Goal: Task Accomplishment & Management: Complete application form

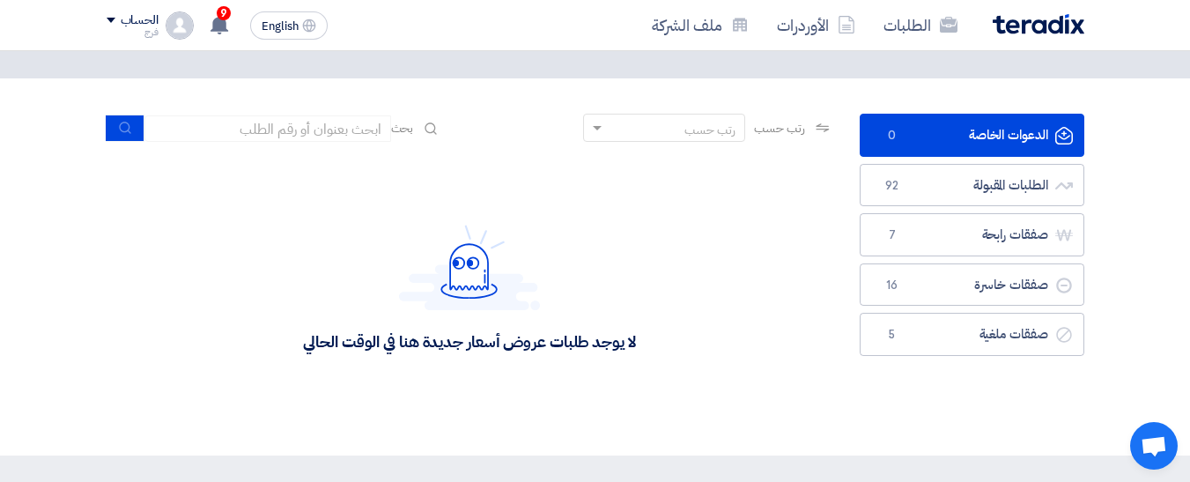
scroll to position [88, 0]
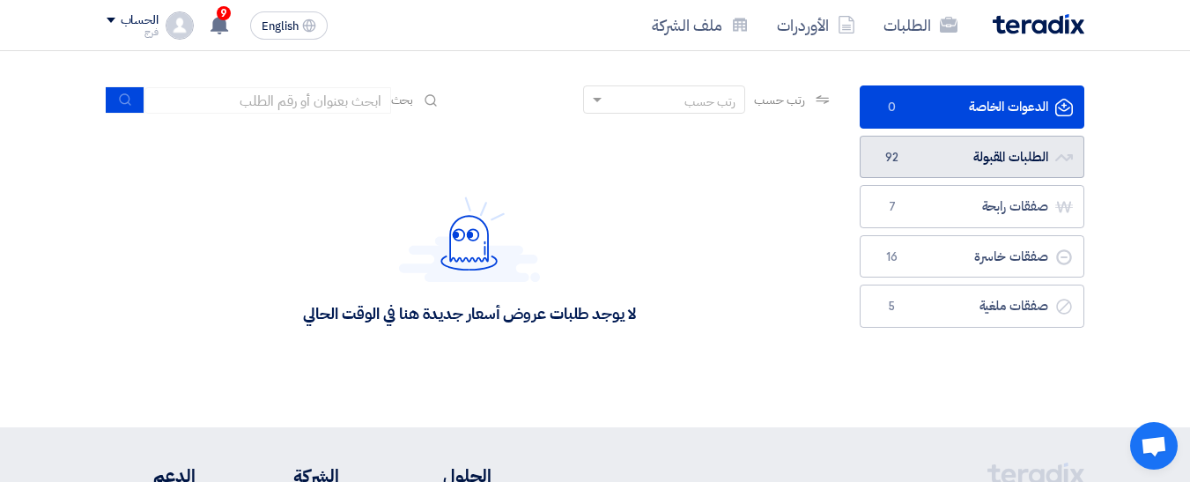
click at [951, 157] on link "الطلبات المقبولة الطلبات المقبولة 92" at bounding box center [972, 157] width 225 height 43
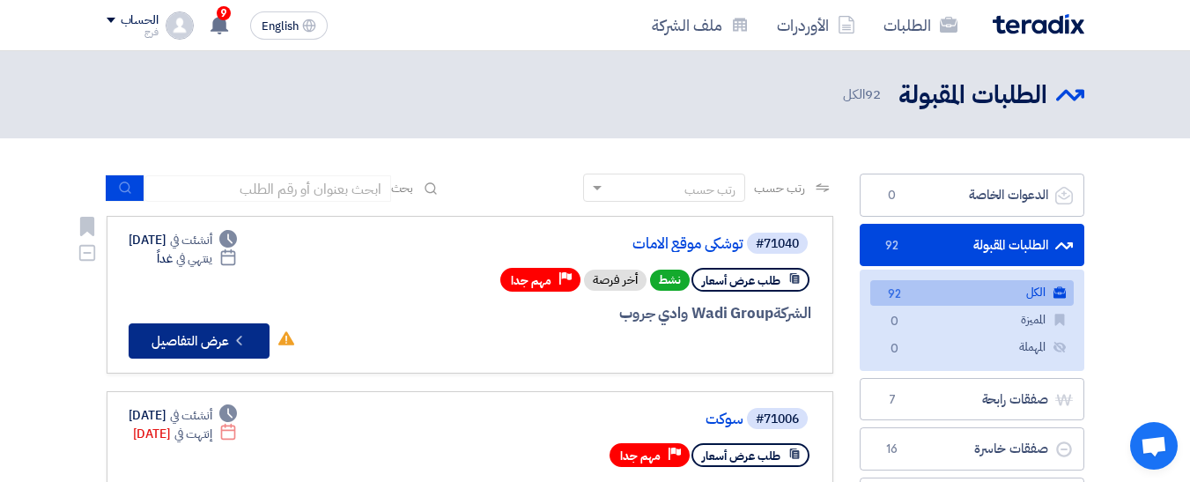
click at [190, 335] on button "Check details عرض التفاصيل" at bounding box center [199, 340] width 141 height 35
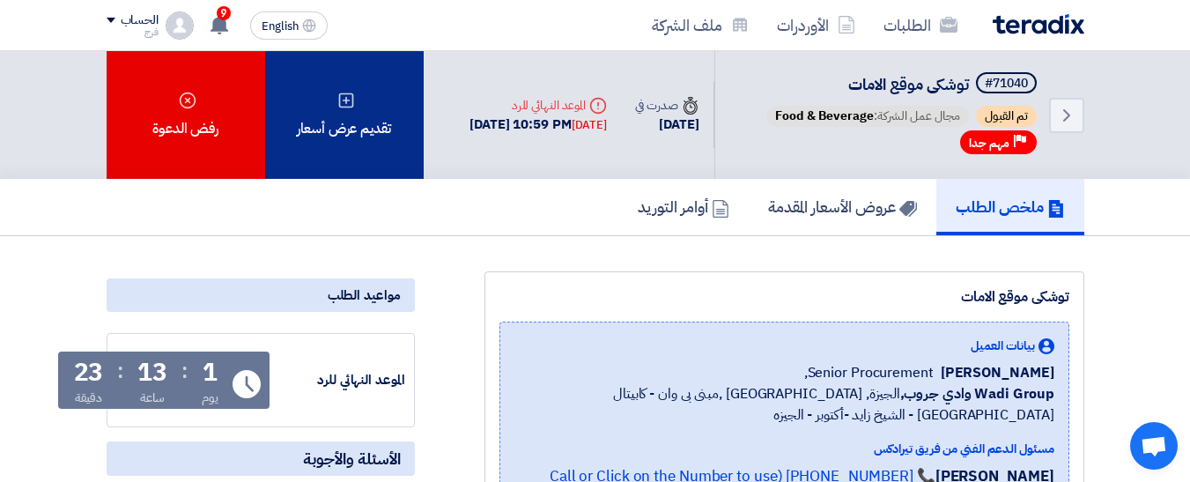
click at [351, 122] on div "تقديم عرض أسعار" at bounding box center [344, 115] width 159 height 128
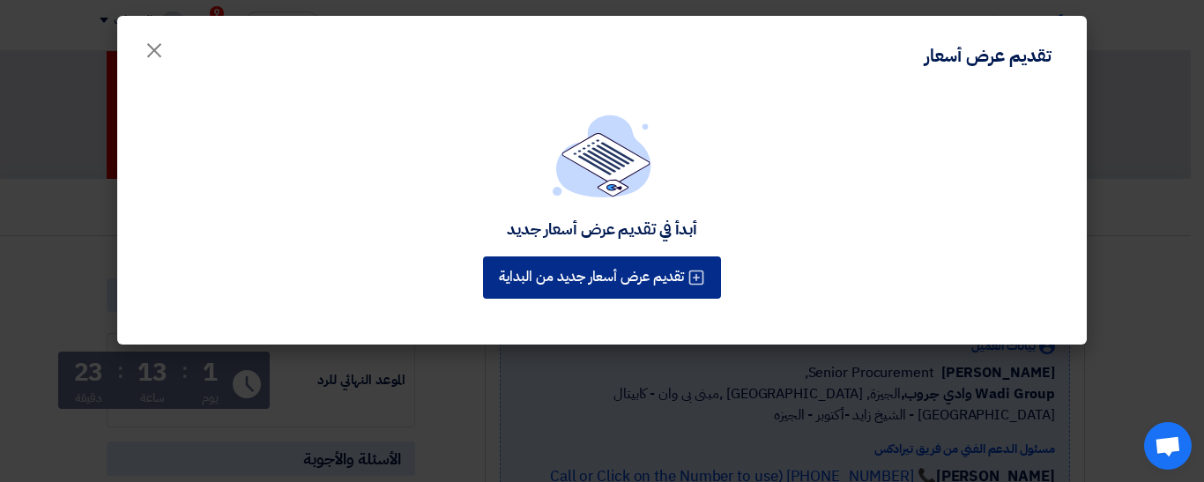
click at [621, 278] on button "تقديم عرض أسعار جديد من البداية" at bounding box center [602, 277] width 238 height 42
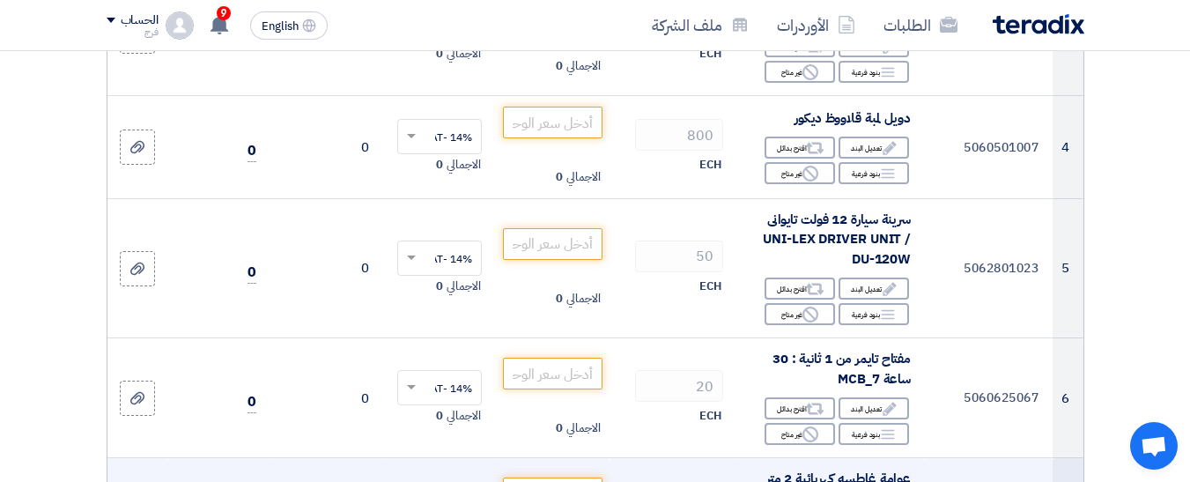
scroll to position [705, 0]
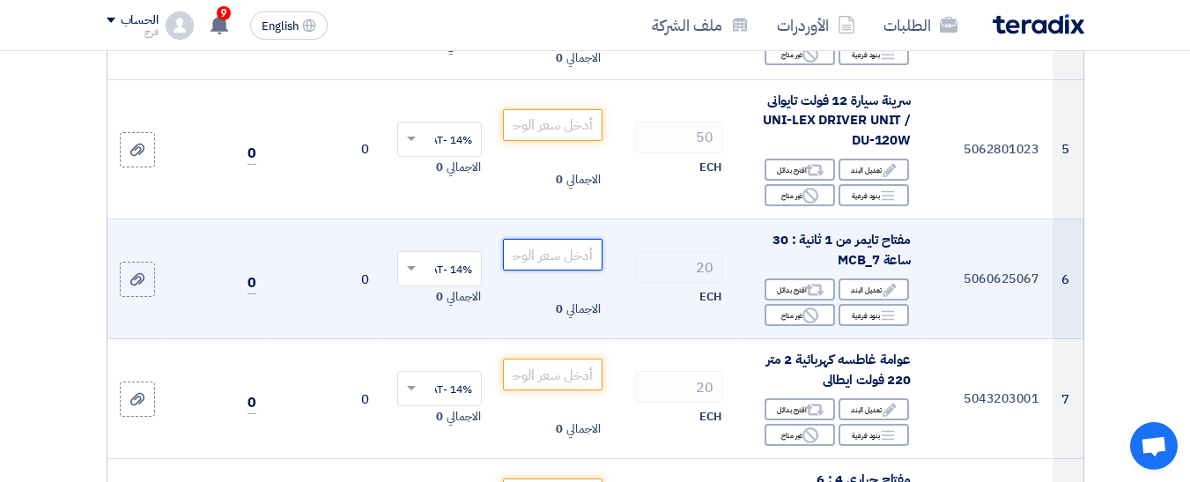
click at [554, 266] on input "number" at bounding box center [552, 255] width 99 height 32
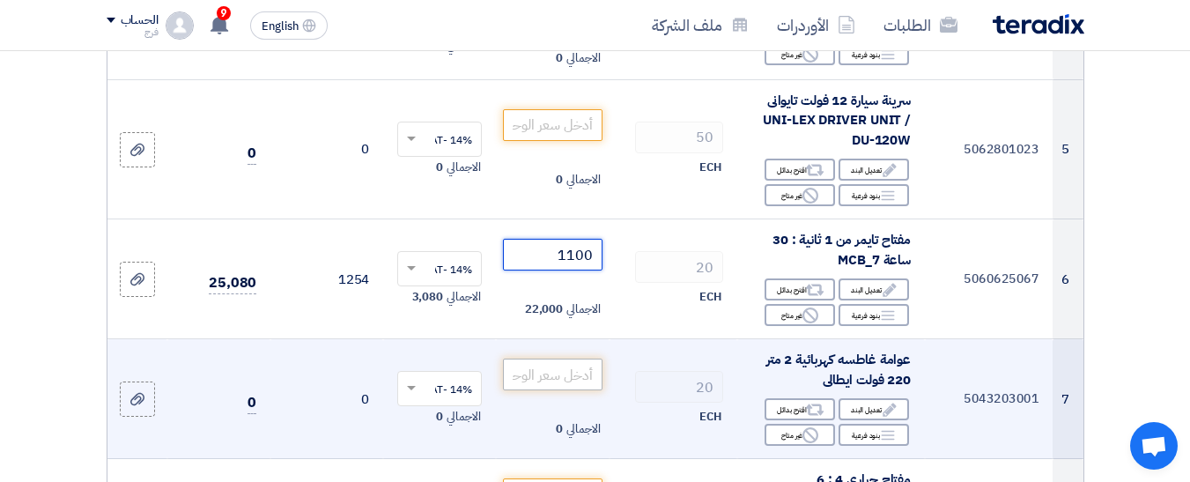
type input "1100"
click at [536, 385] on input "number" at bounding box center [552, 375] width 99 height 32
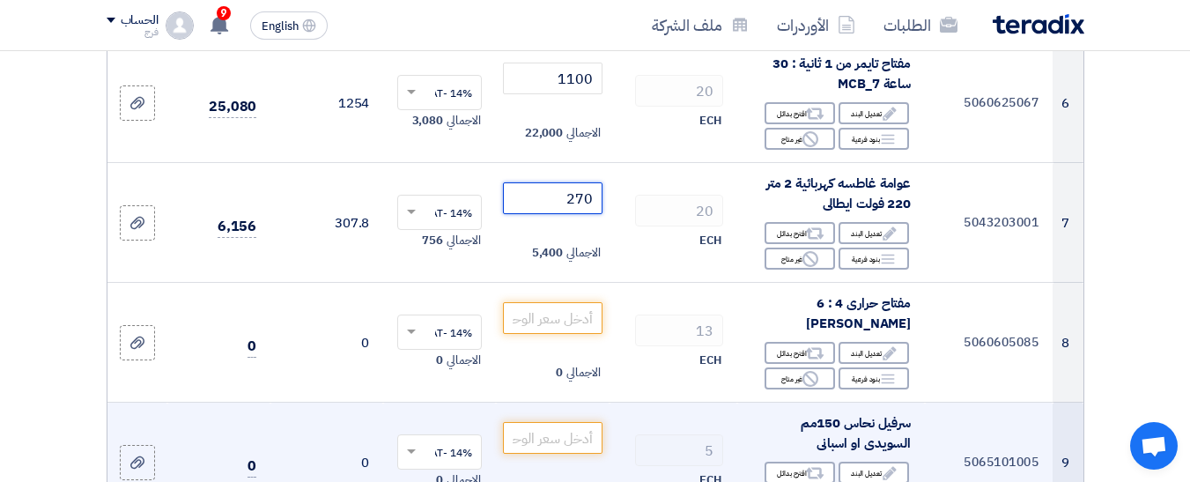
scroll to position [969, 0]
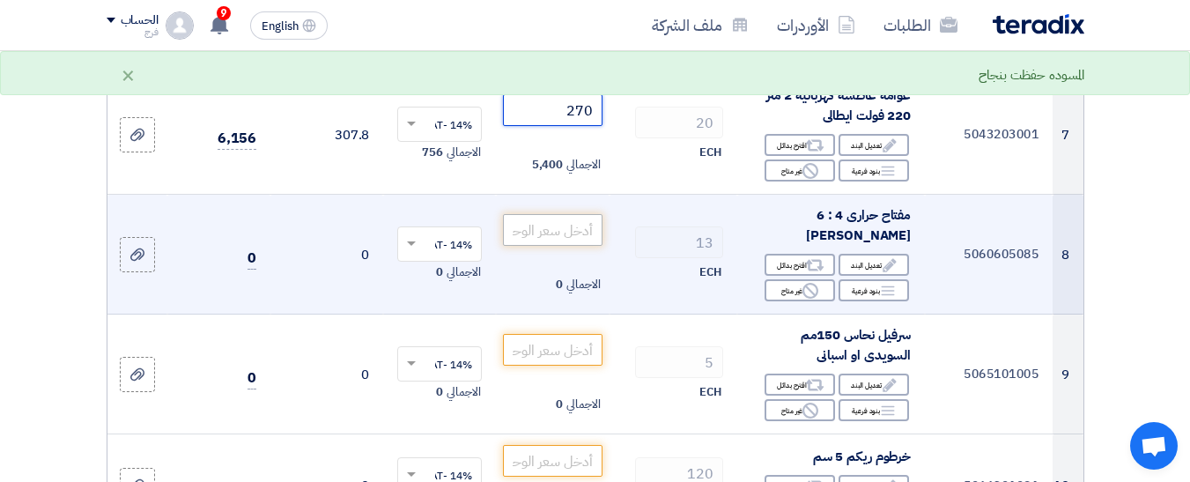
type input "270"
click at [579, 243] on input "number" at bounding box center [552, 230] width 99 height 32
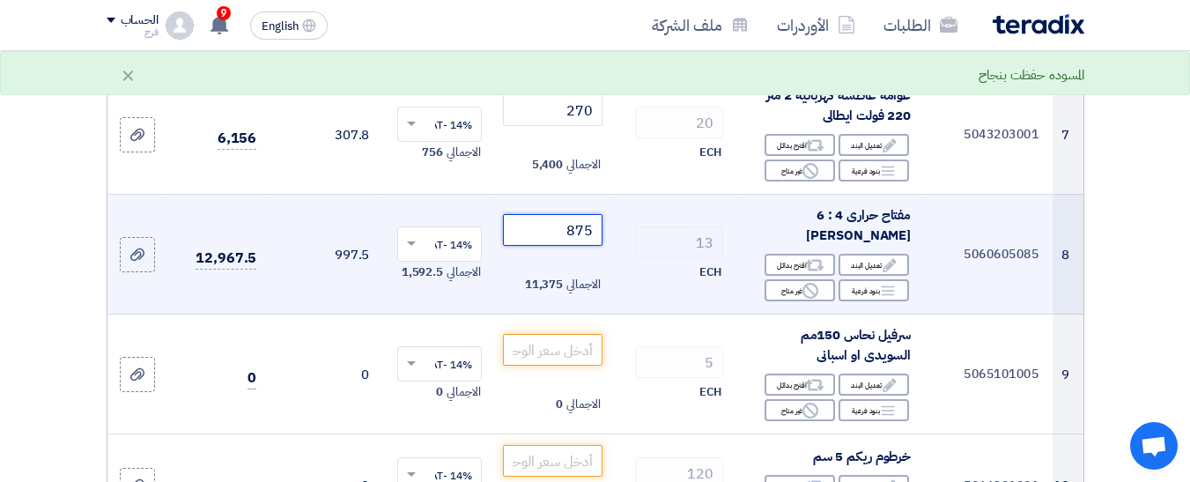
click at [590, 245] on input "875" at bounding box center [552, 230] width 99 height 32
click at [586, 246] on input "875" at bounding box center [552, 230] width 99 height 32
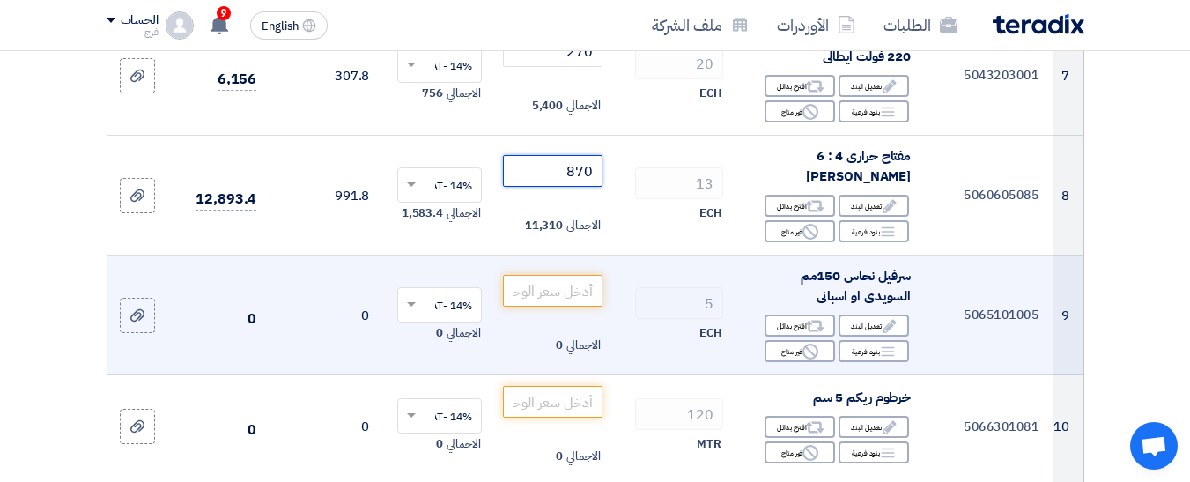
scroll to position [1145, 0]
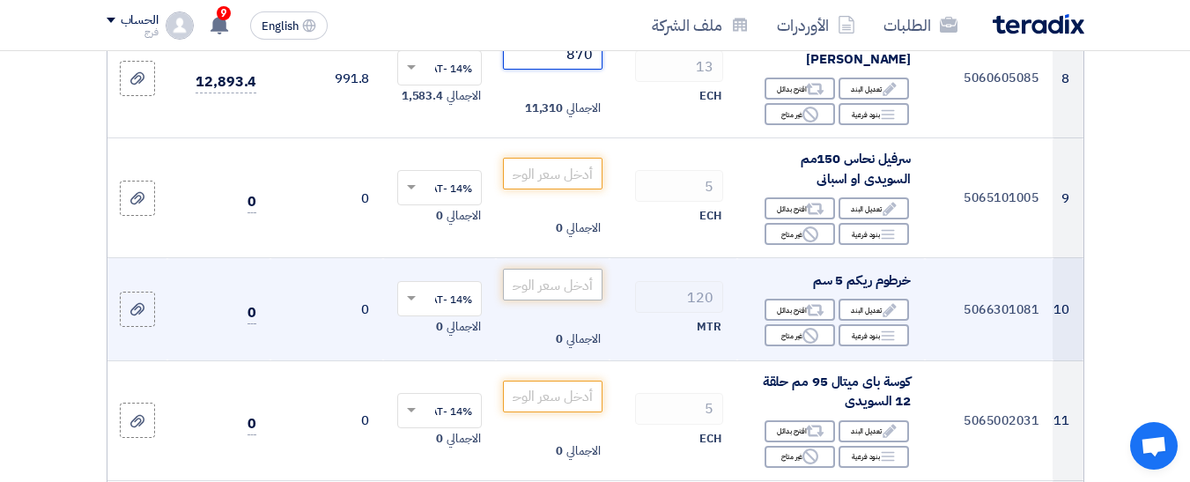
type input "870"
click at [581, 300] on input "number" at bounding box center [552, 285] width 99 height 32
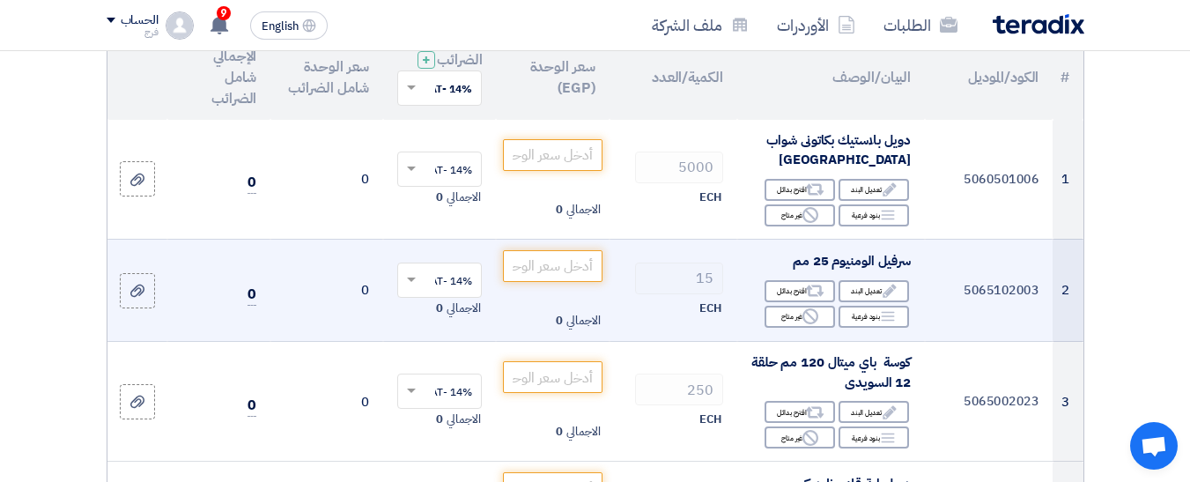
scroll to position [264, 0]
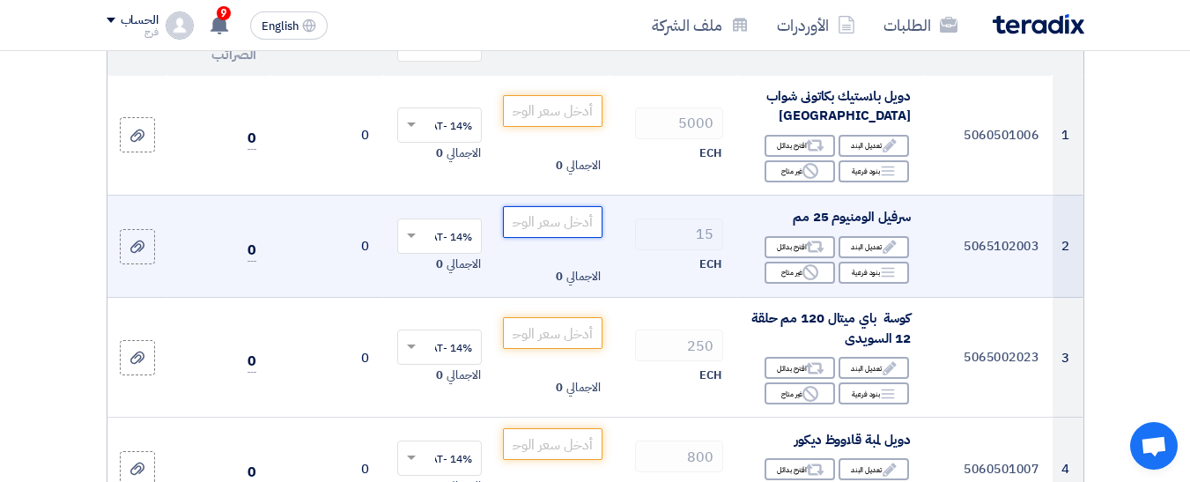
click at [568, 238] on input "number" at bounding box center [552, 222] width 99 height 32
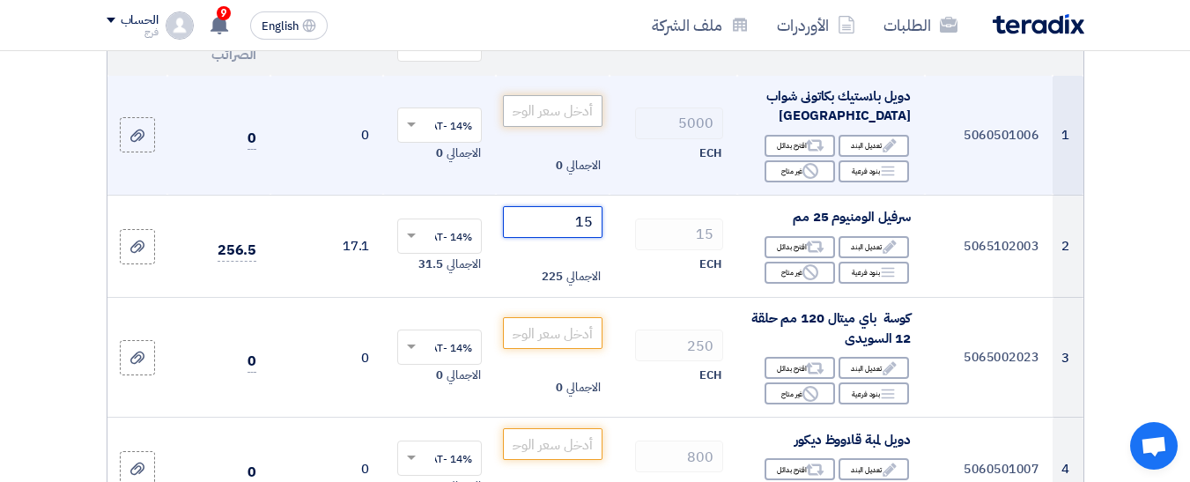
type input "15"
click at [567, 127] on input "number" at bounding box center [552, 111] width 99 height 32
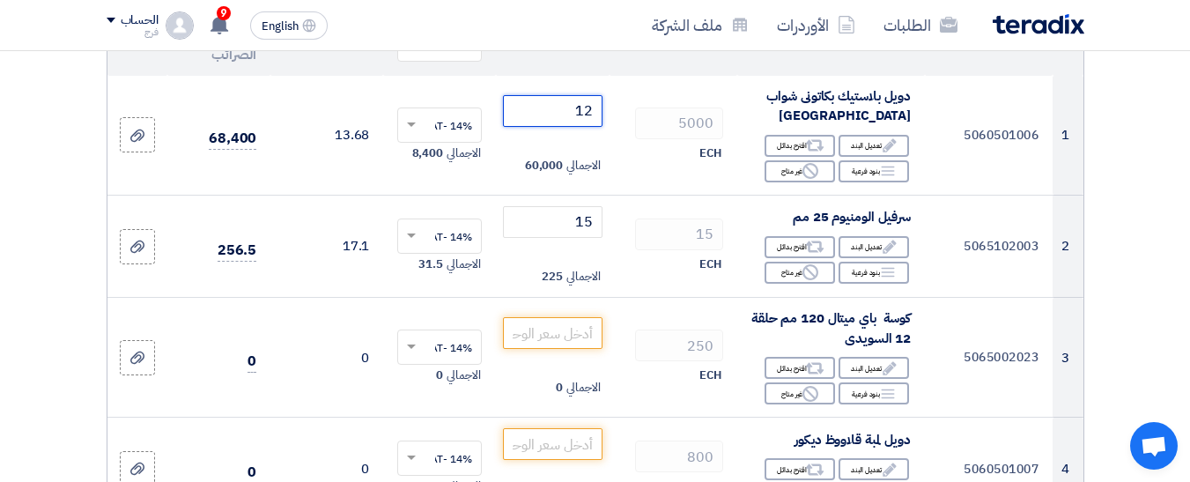
type input "12"
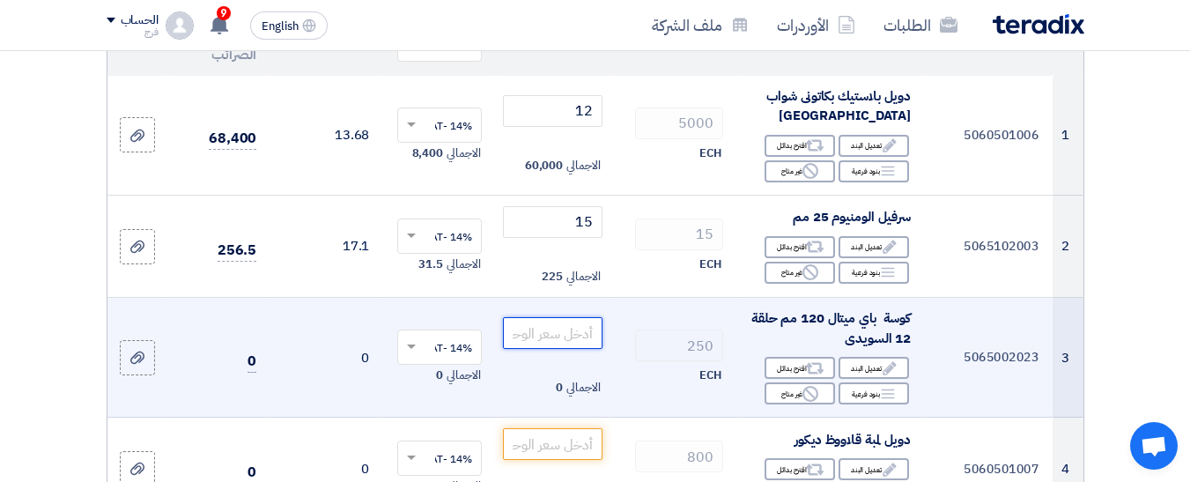
click at [570, 349] on input "number" at bounding box center [552, 333] width 99 height 32
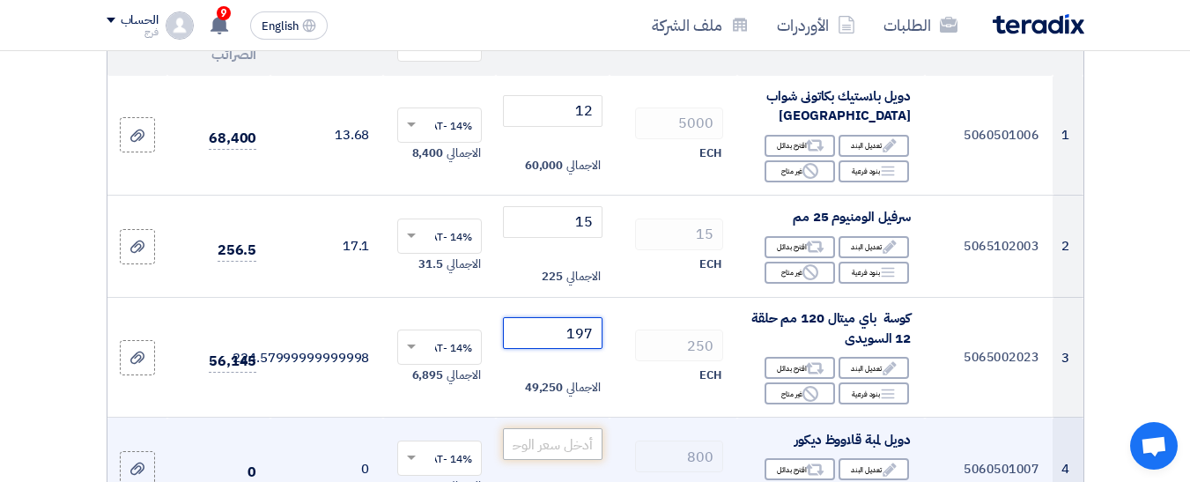
type input "197"
click at [573, 460] on input "number" at bounding box center [552, 444] width 99 height 32
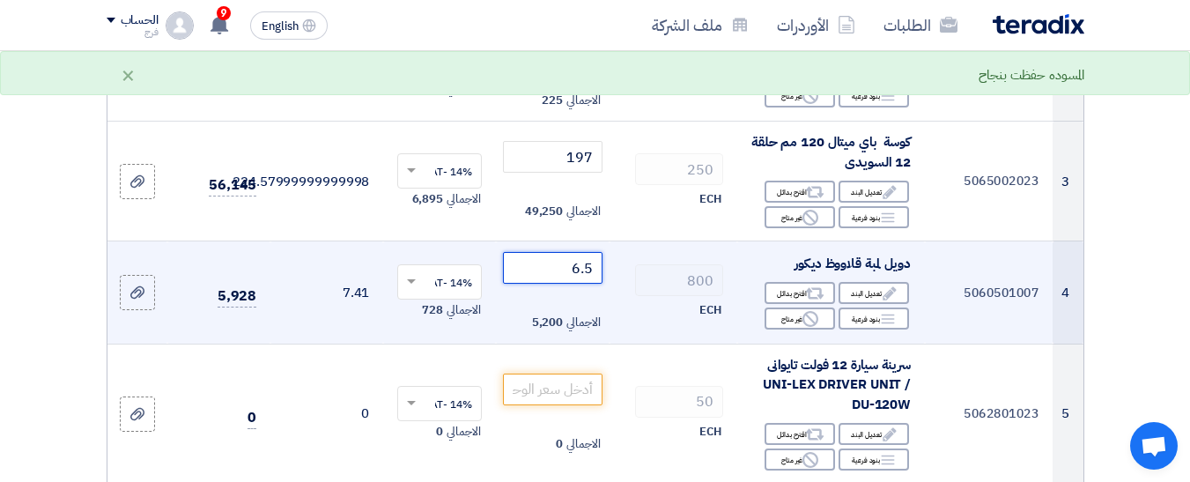
scroll to position [529, 0]
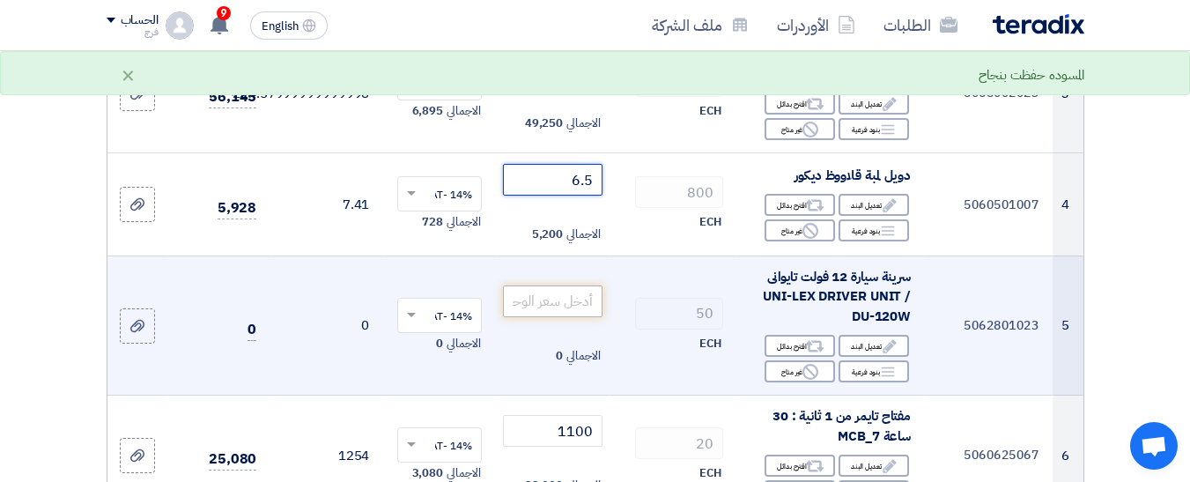
type input "6.5"
click at [562, 312] on input "number" at bounding box center [552, 301] width 99 height 32
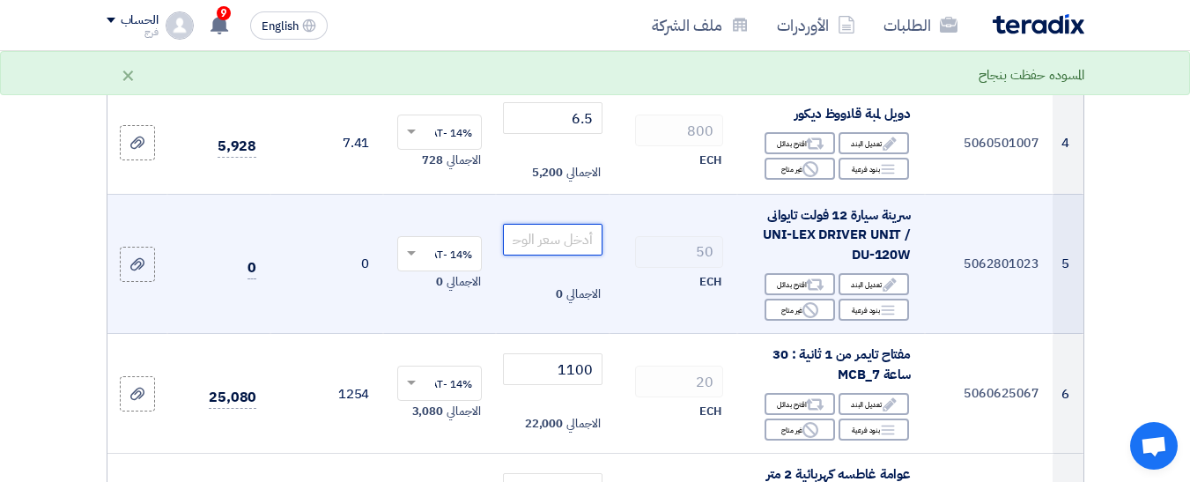
scroll to position [617, 0]
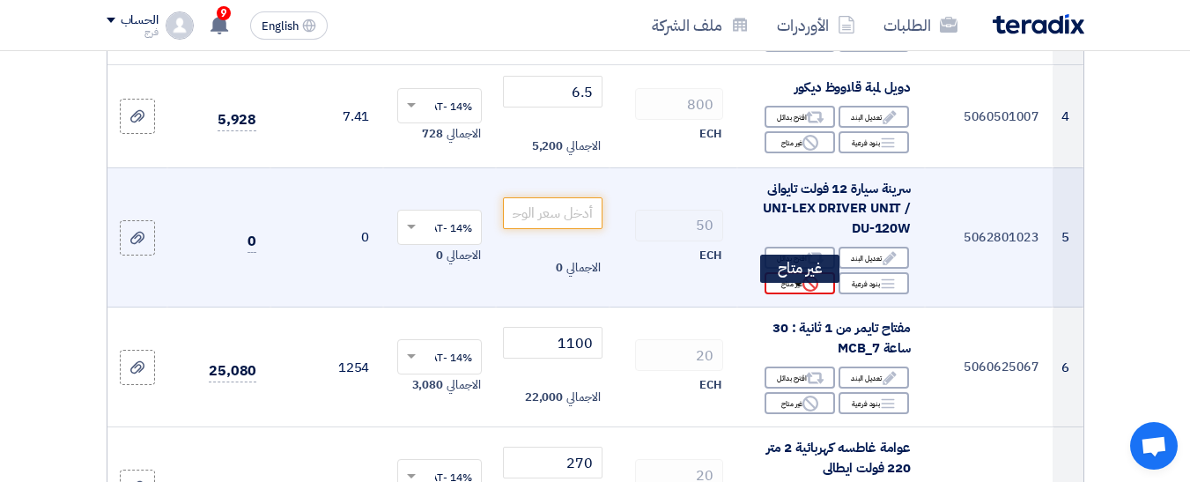
click at [783, 294] on div "Reject غير متاح" at bounding box center [800, 283] width 70 height 22
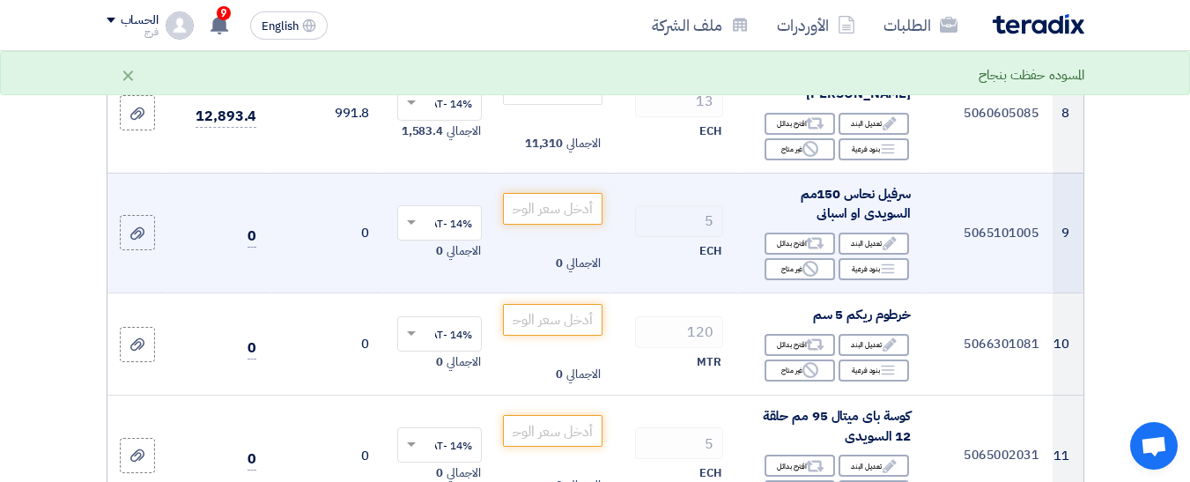
scroll to position [1145, 0]
click at [569, 222] on input "number" at bounding box center [552, 208] width 99 height 32
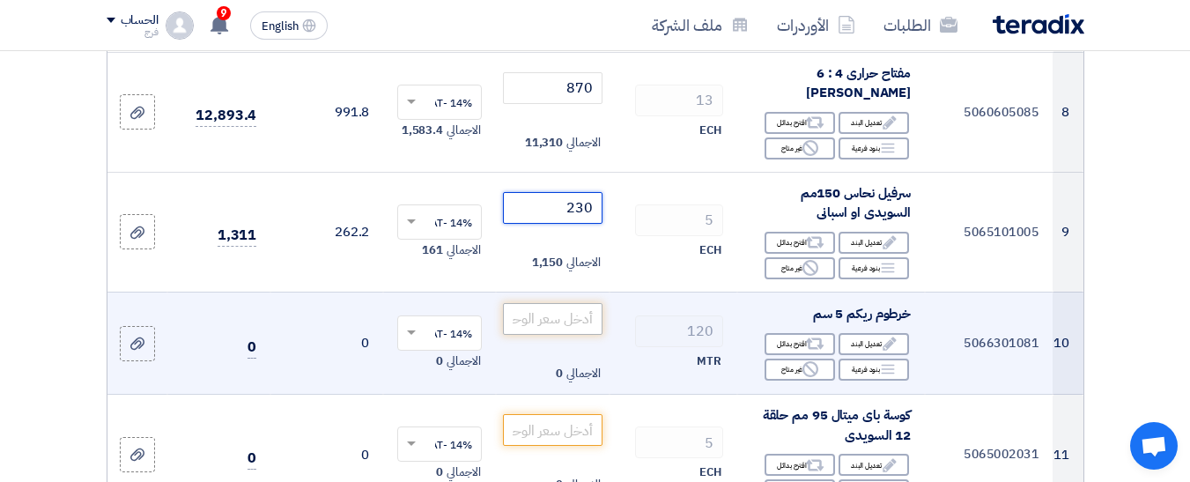
type input "230"
click at [582, 335] on input "number" at bounding box center [552, 319] width 99 height 32
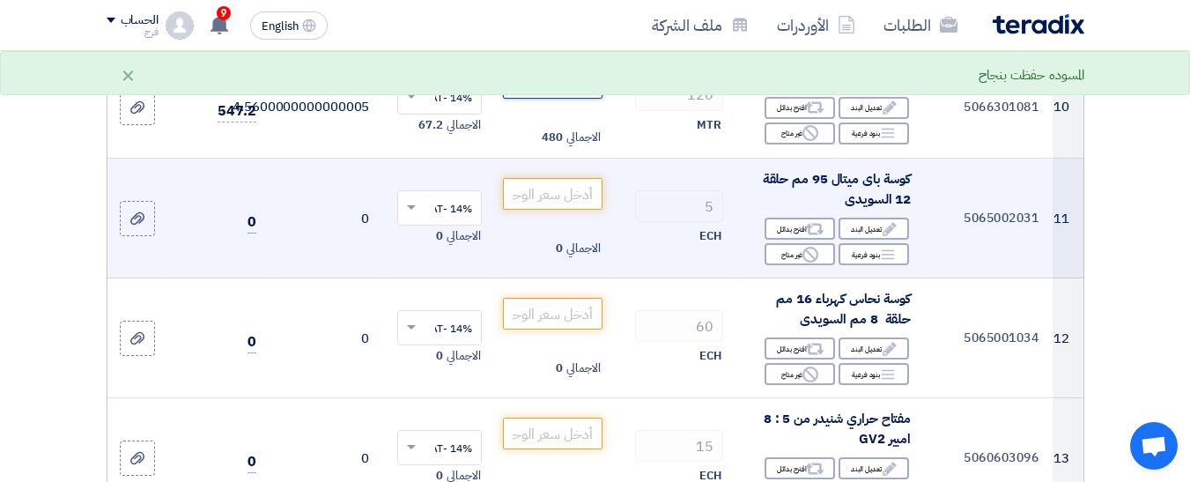
scroll to position [1410, 0]
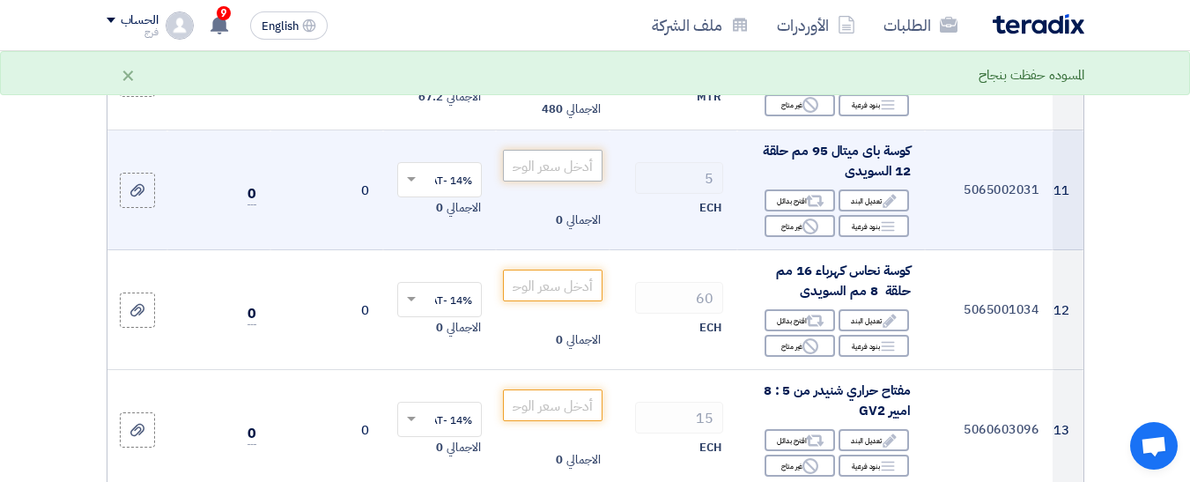
type input "4"
click at [578, 182] on input "number" at bounding box center [552, 166] width 99 height 32
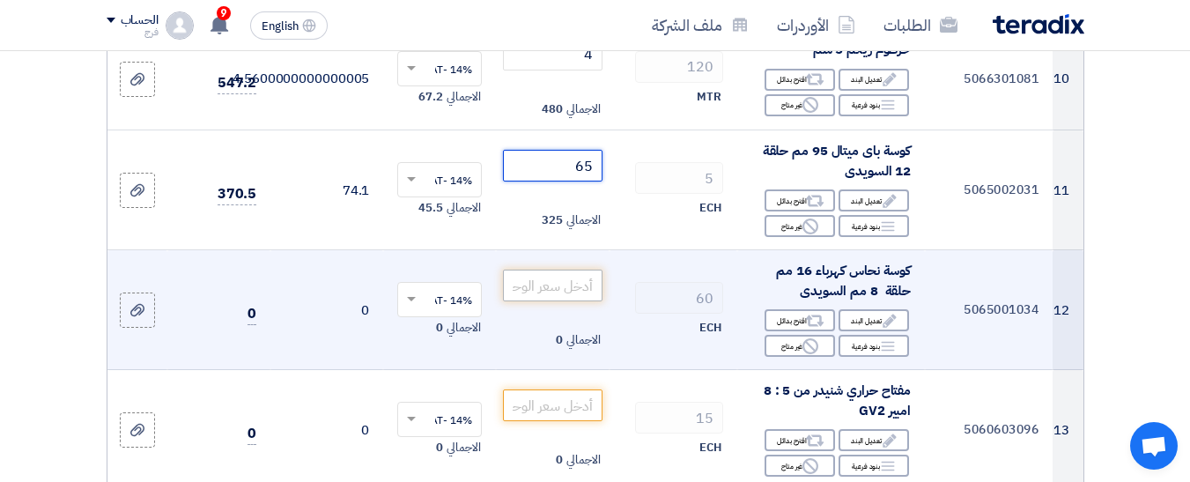
type input "65"
click at [557, 301] on input "number" at bounding box center [552, 286] width 99 height 32
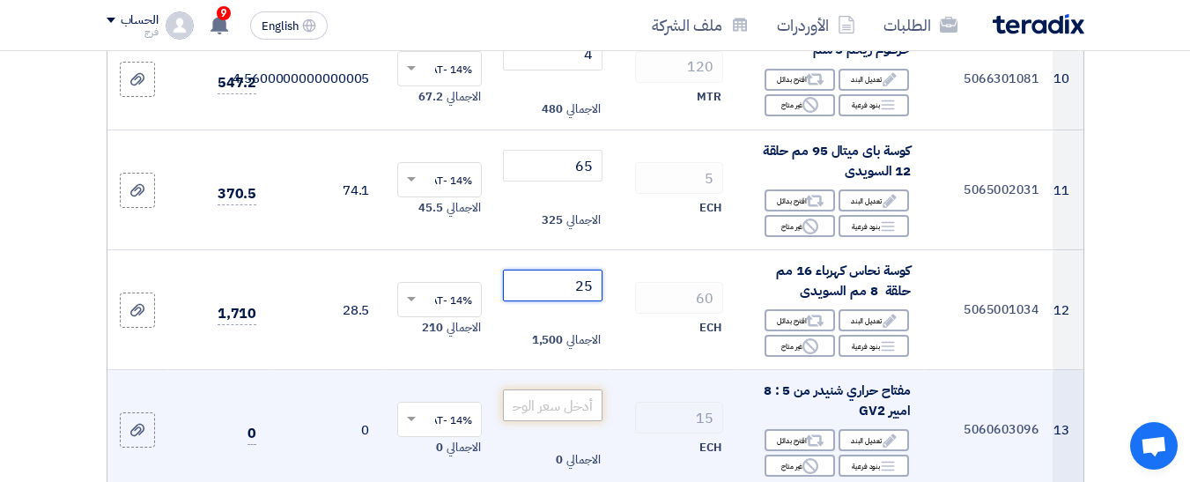
type input "25"
click at [546, 420] on input "number" at bounding box center [552, 405] width 99 height 32
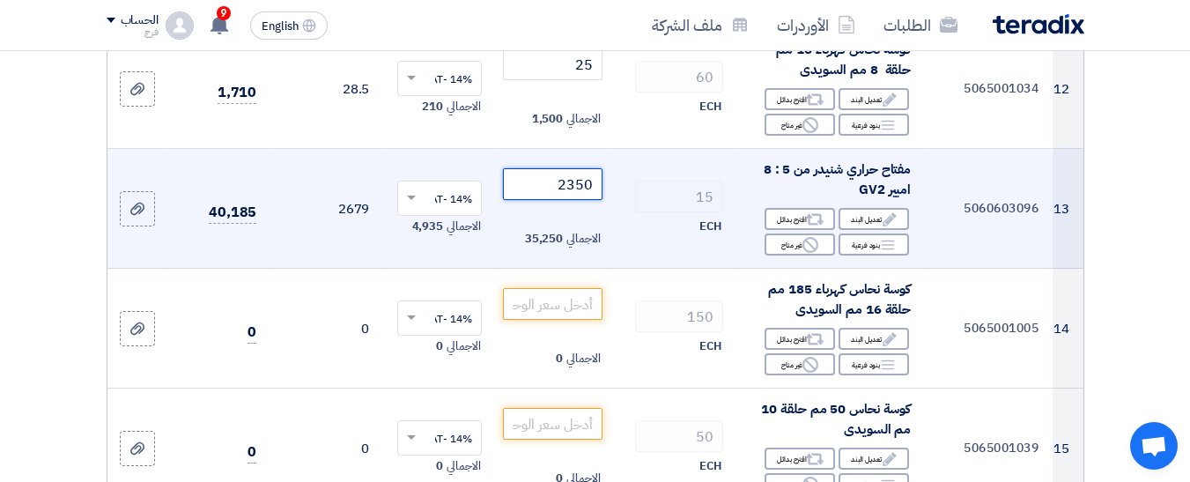
scroll to position [1674, 0]
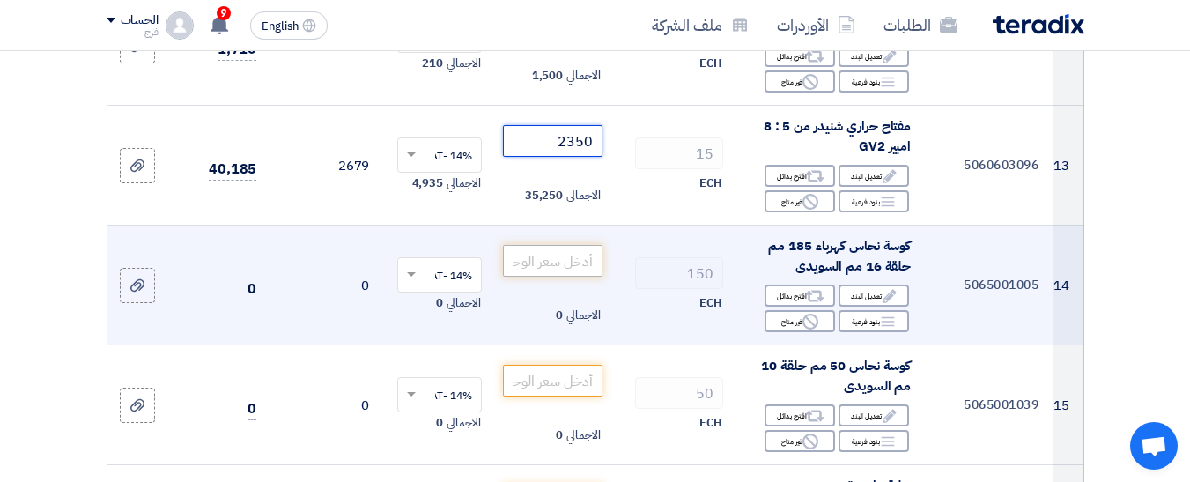
type input "2350"
click at [554, 270] on input "number" at bounding box center [552, 261] width 99 height 32
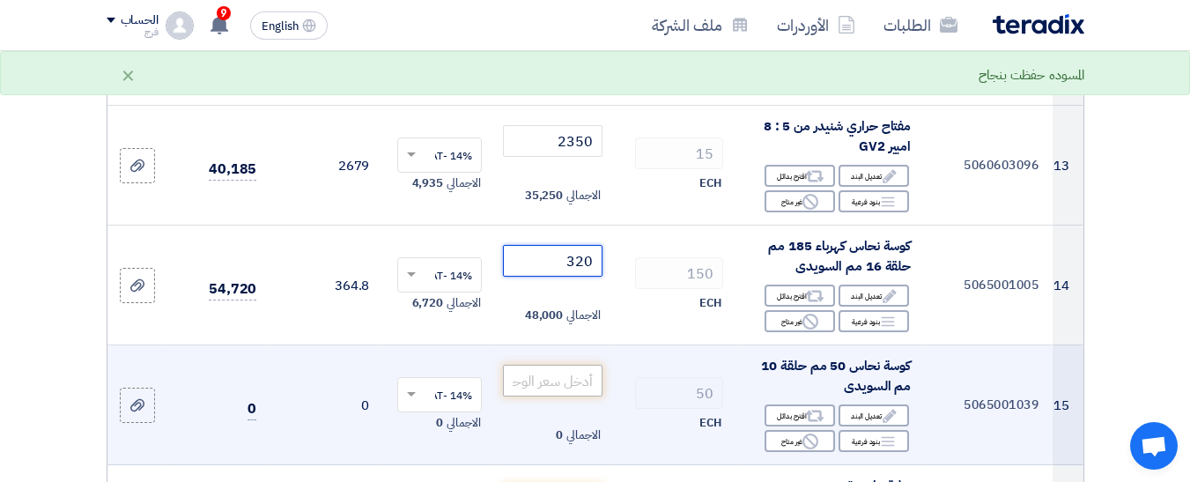
type input "320"
click at [566, 395] on input "number" at bounding box center [552, 381] width 99 height 32
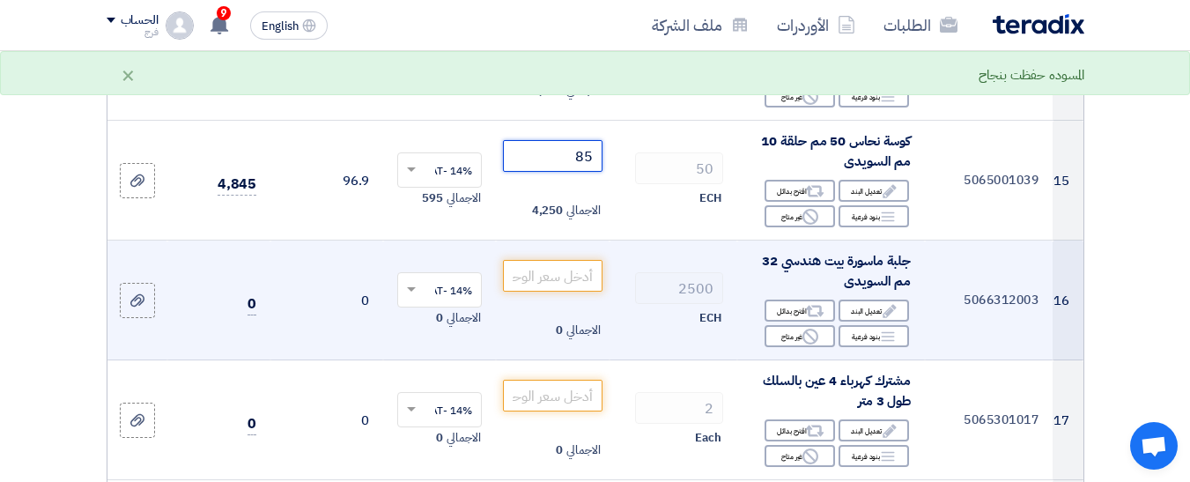
scroll to position [1938, 0]
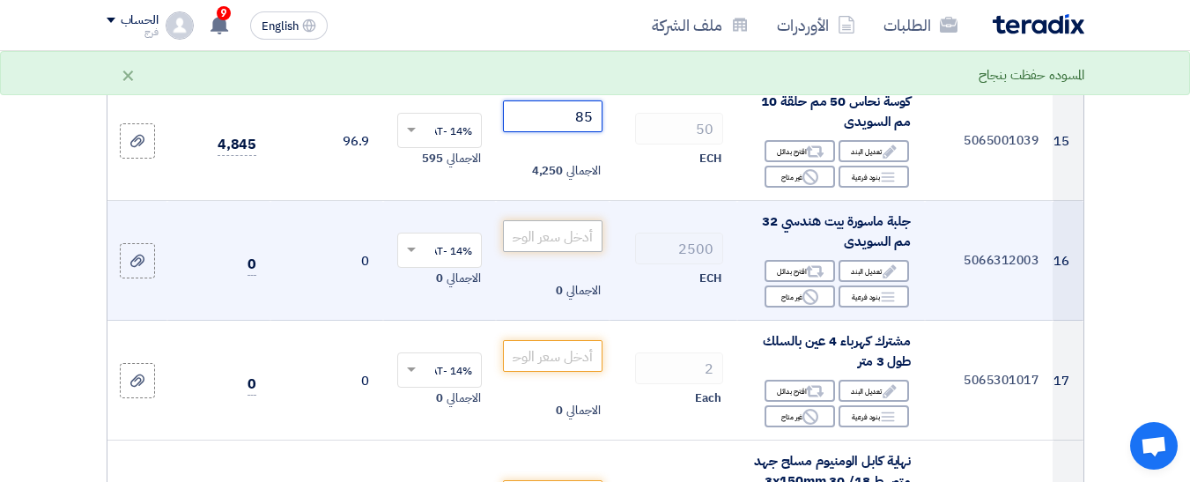
type input "85"
click at [561, 252] on input "number" at bounding box center [552, 236] width 99 height 32
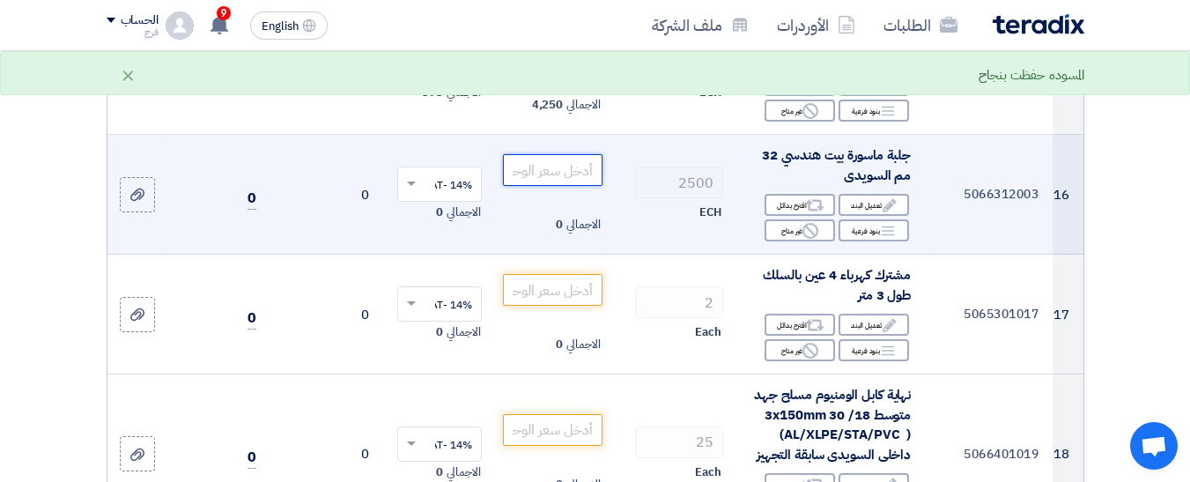
scroll to position [2026, 0]
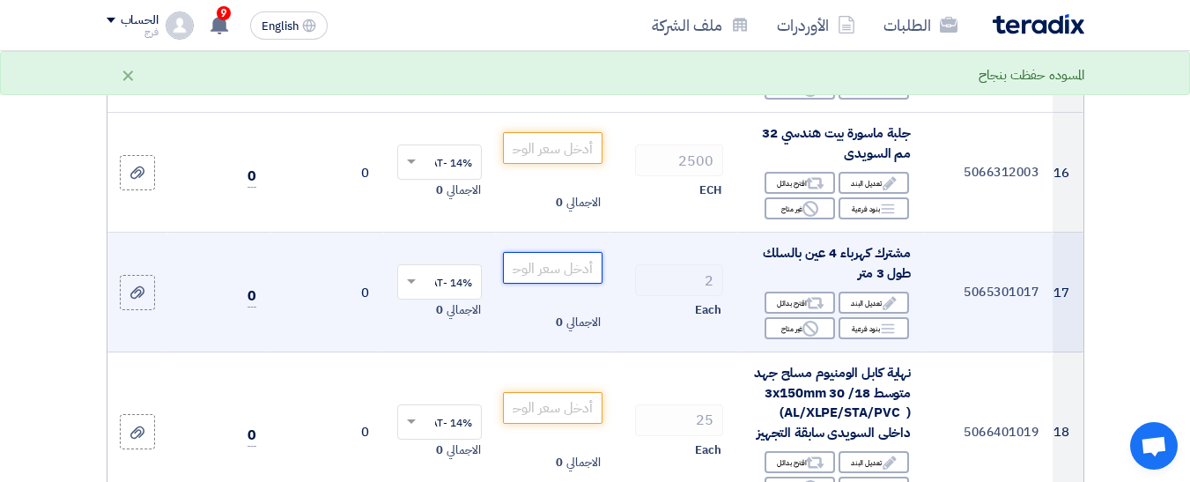
click at [560, 284] on input "number" at bounding box center [552, 268] width 99 height 32
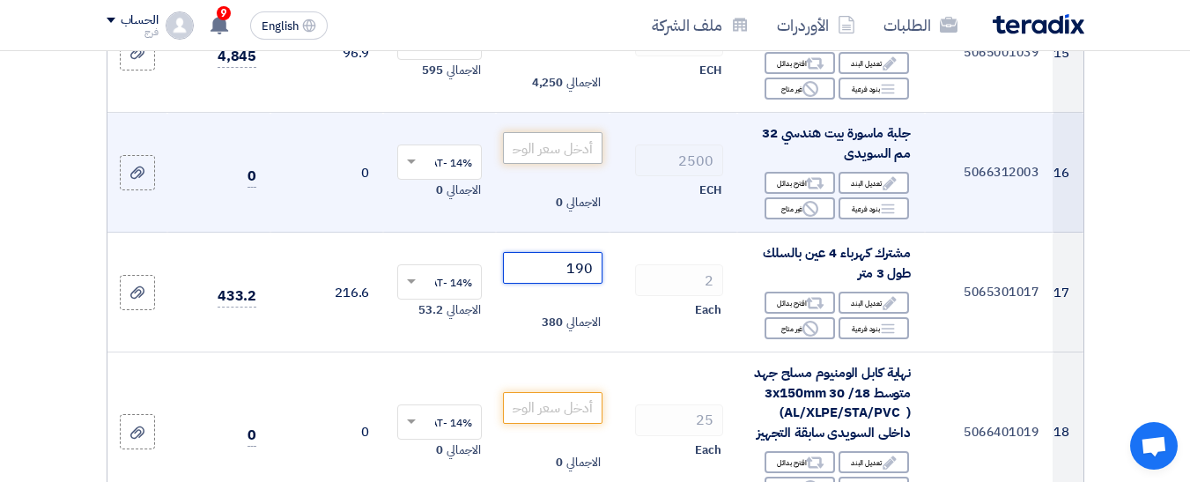
type input "190"
click at [563, 160] on input "number" at bounding box center [552, 148] width 99 height 32
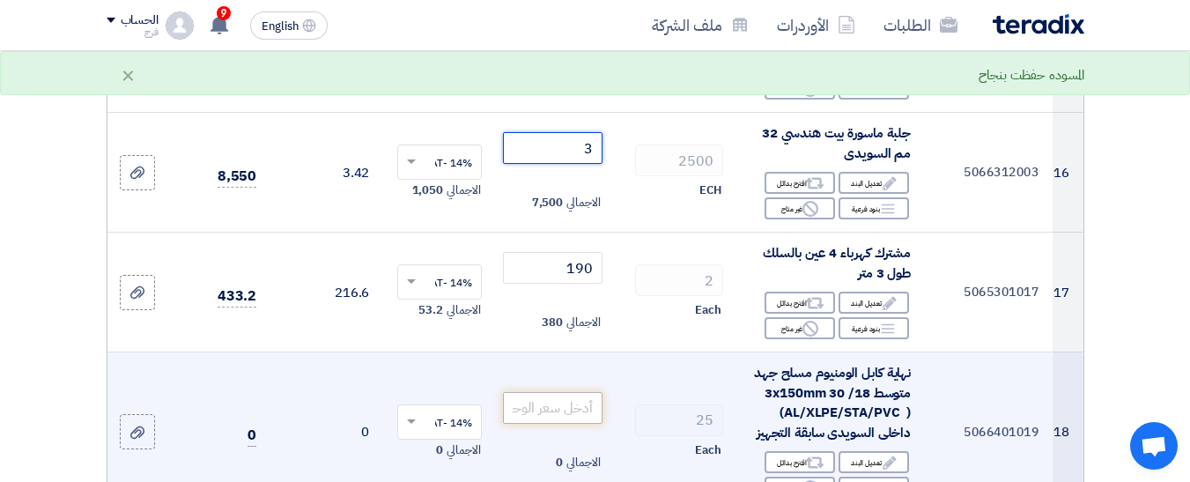
type input "3"
click at [561, 424] on input "number" at bounding box center [552, 408] width 99 height 32
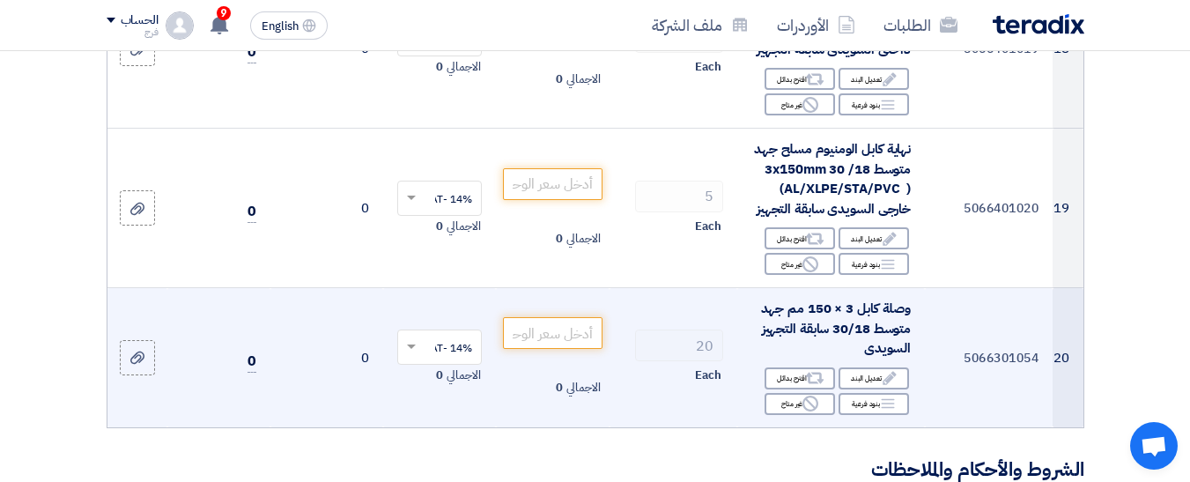
scroll to position [2379, 0]
